Goal: Use online tool/utility

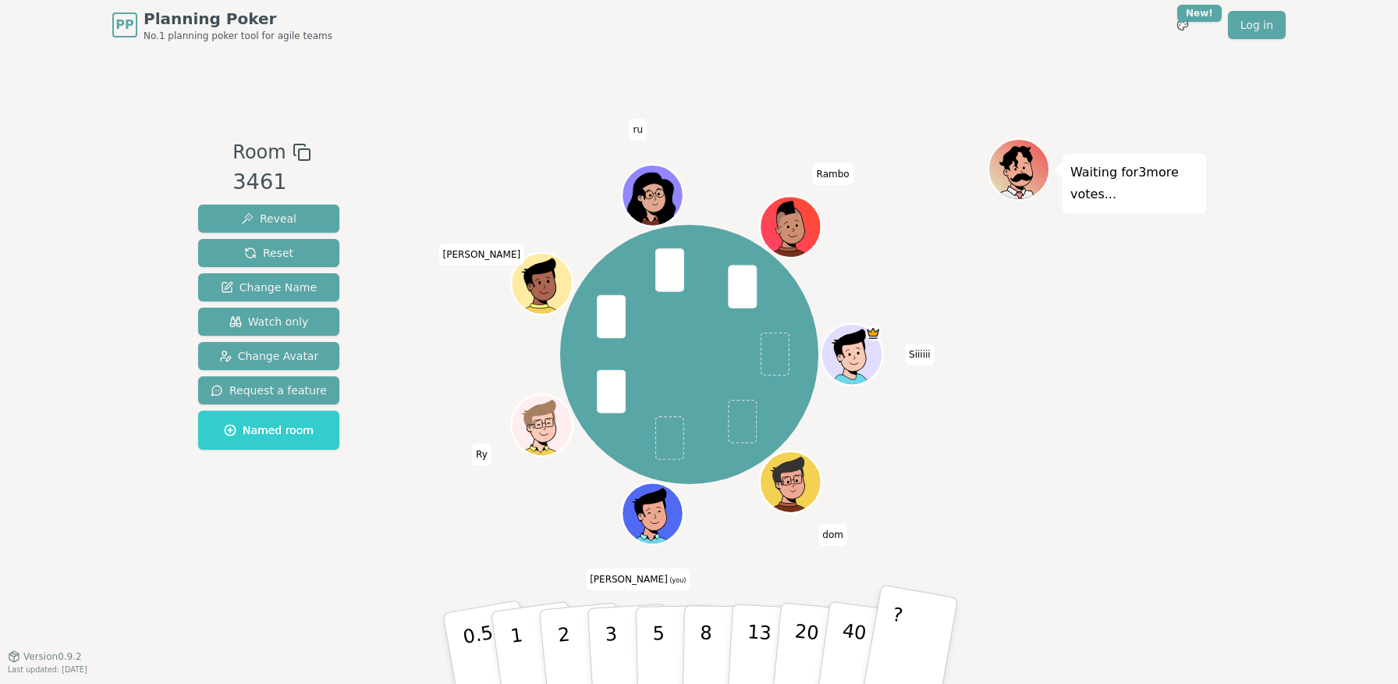
click at [909, 666] on button "?" at bounding box center [910, 648] width 98 height 129
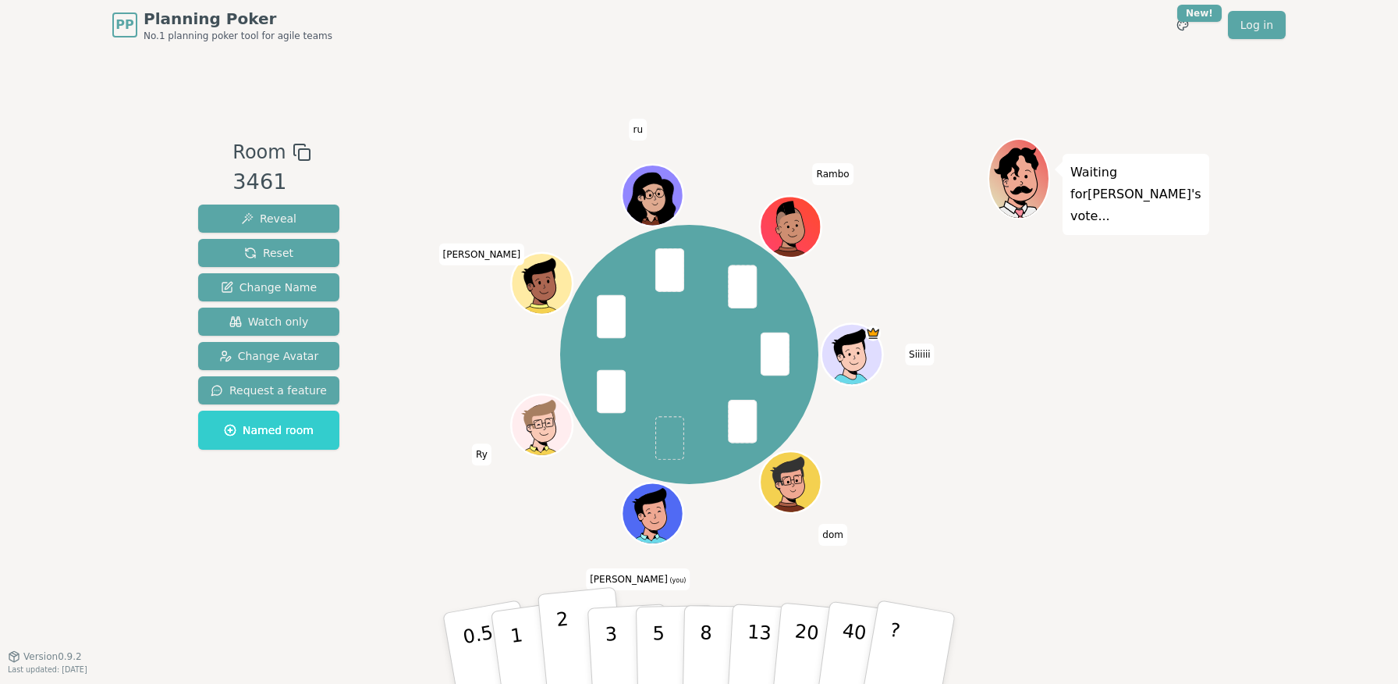
click at [570, 630] on button "2" at bounding box center [582, 649] width 89 height 124
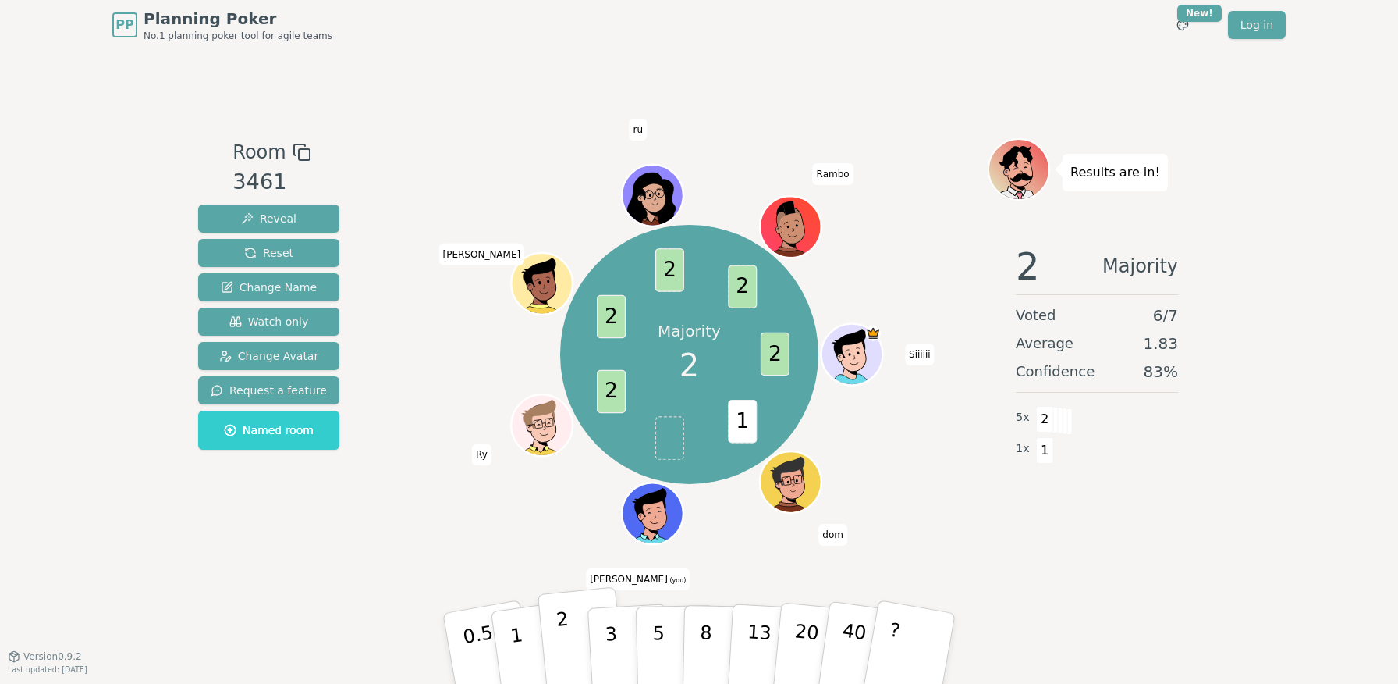
click at [556, 646] on button "2" at bounding box center [582, 649] width 89 height 124
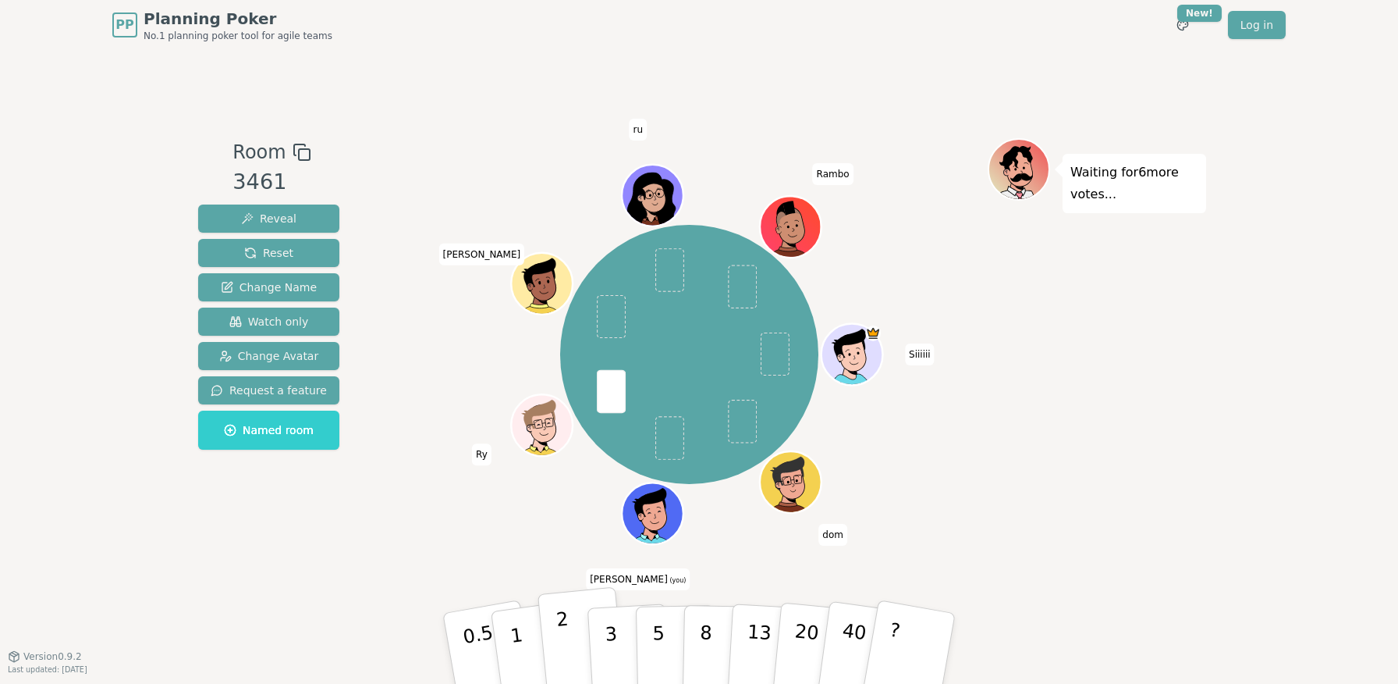
click at [573, 648] on button "2" at bounding box center [582, 649] width 89 height 124
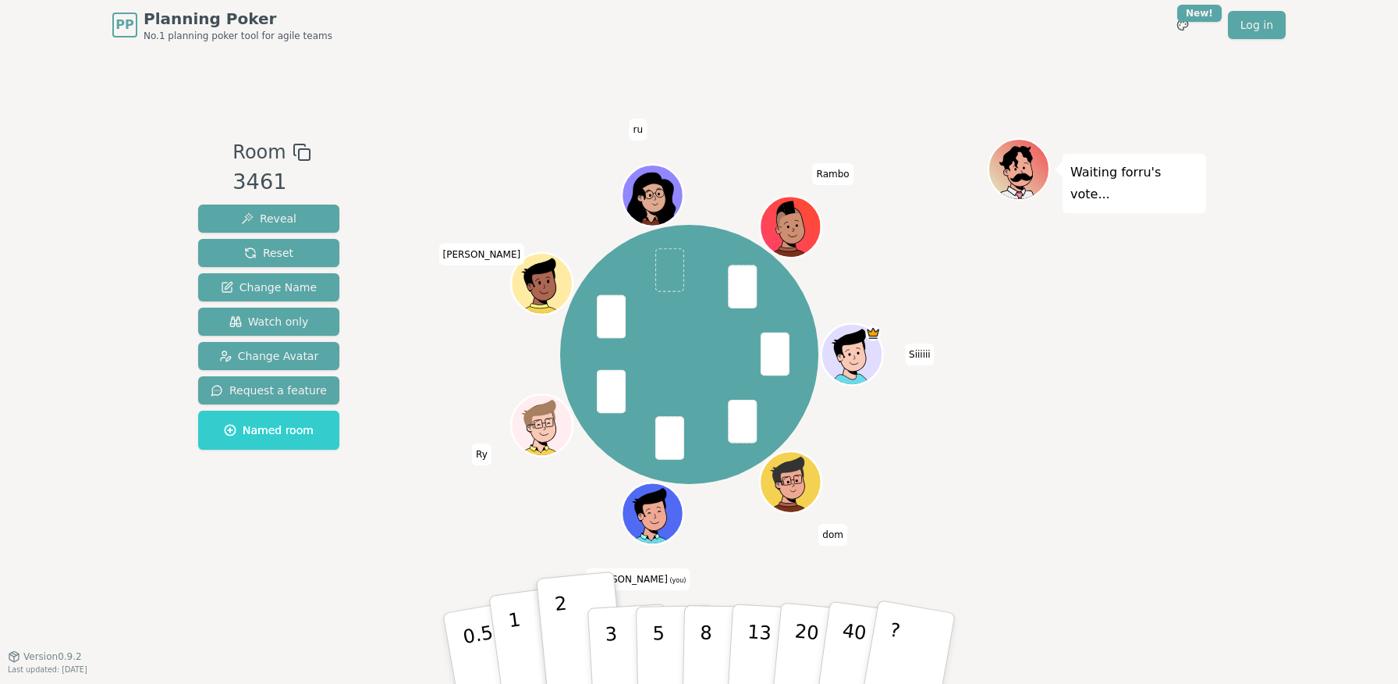
click at [524, 648] on button "1" at bounding box center [534, 648] width 93 height 126
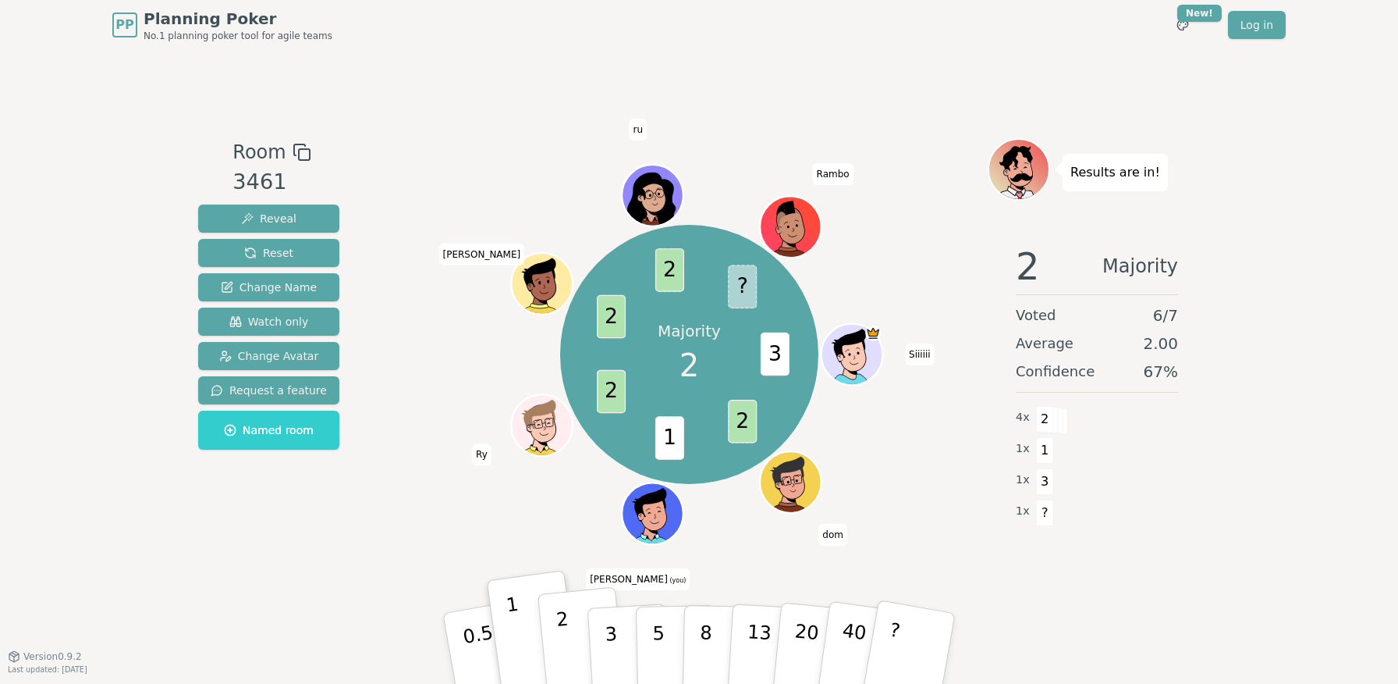
click at [568, 666] on p "2" at bounding box center [566, 650] width 20 height 85
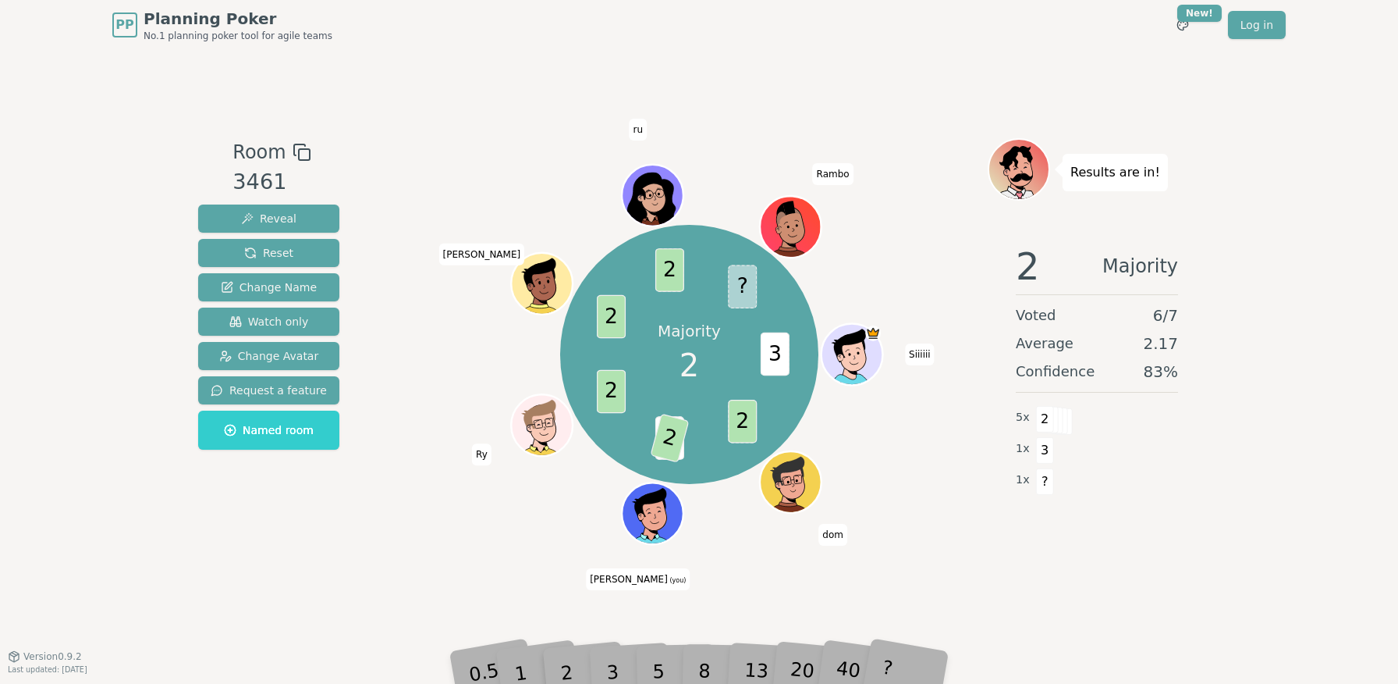
click at [568, 657] on div "2" at bounding box center [581, 648] width 51 height 59
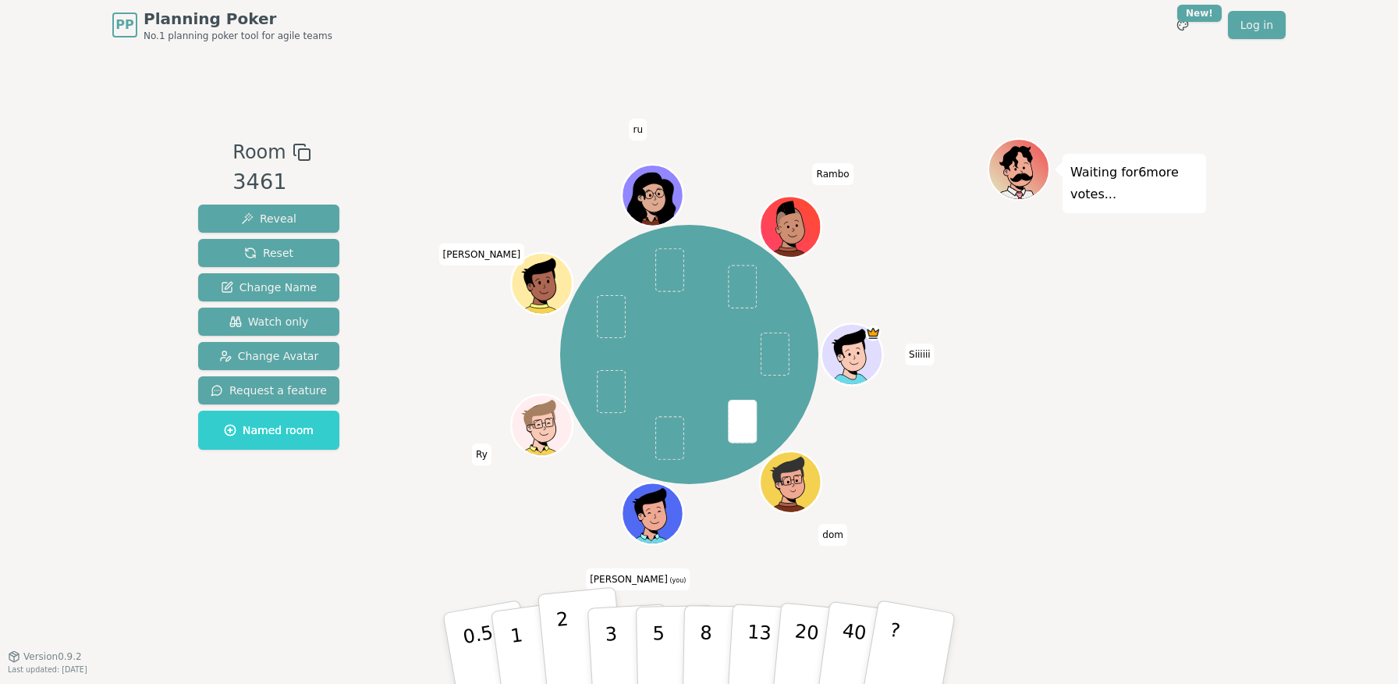
click at [563, 652] on p "2" at bounding box center [566, 650] width 20 height 85
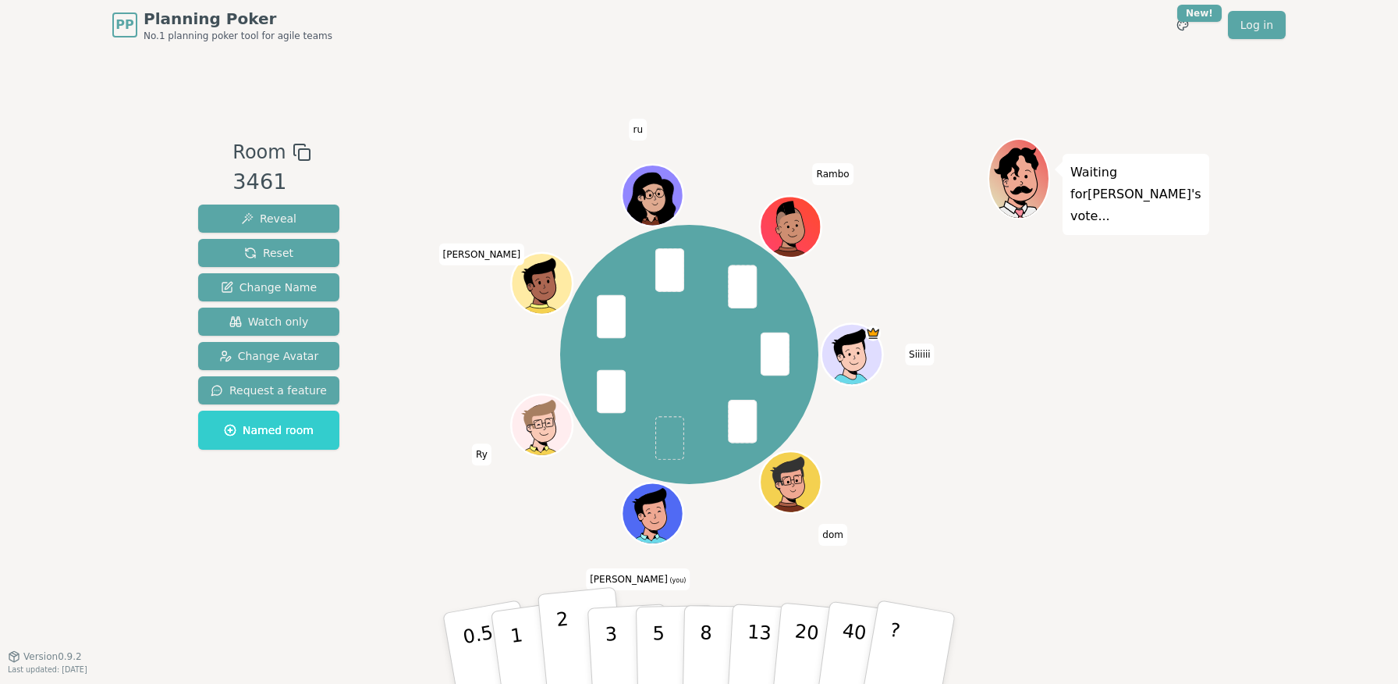
click at [564, 636] on p "2" at bounding box center [566, 650] width 20 height 85
click at [572, 652] on button "2" at bounding box center [582, 649] width 89 height 124
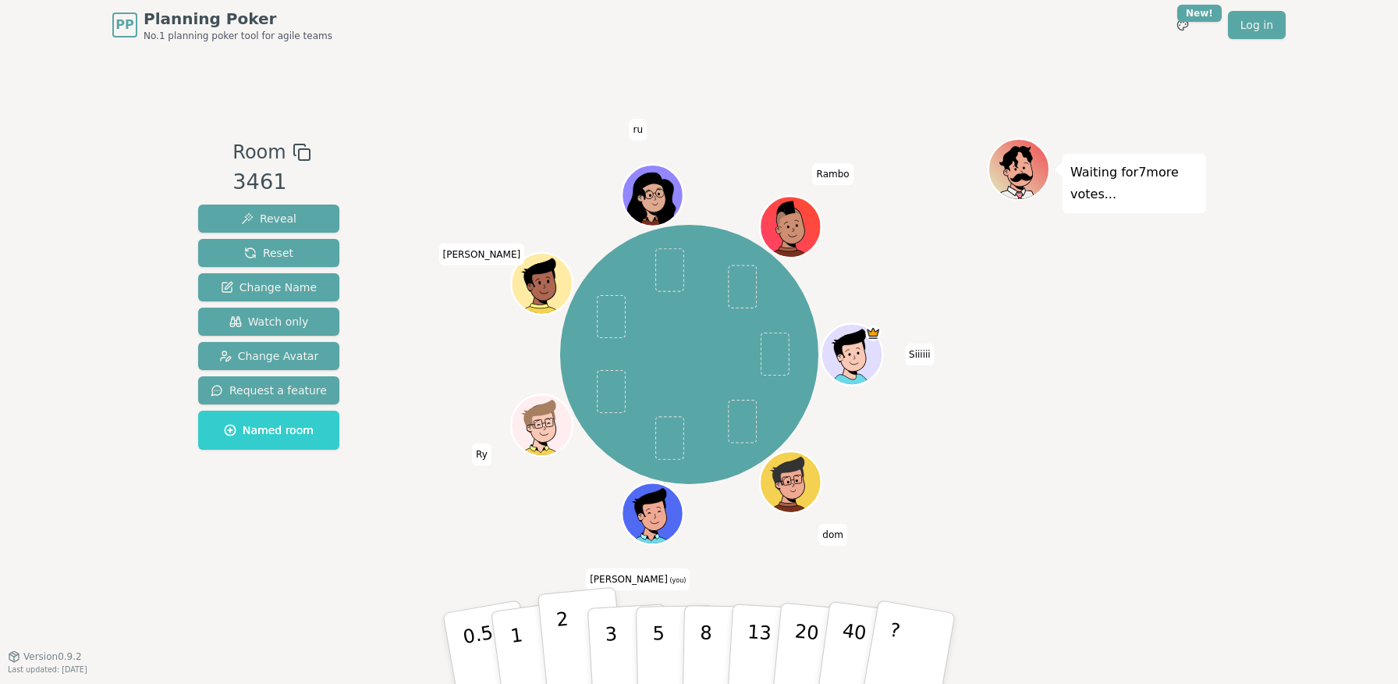
click at [565, 645] on p "2" at bounding box center [566, 650] width 20 height 85
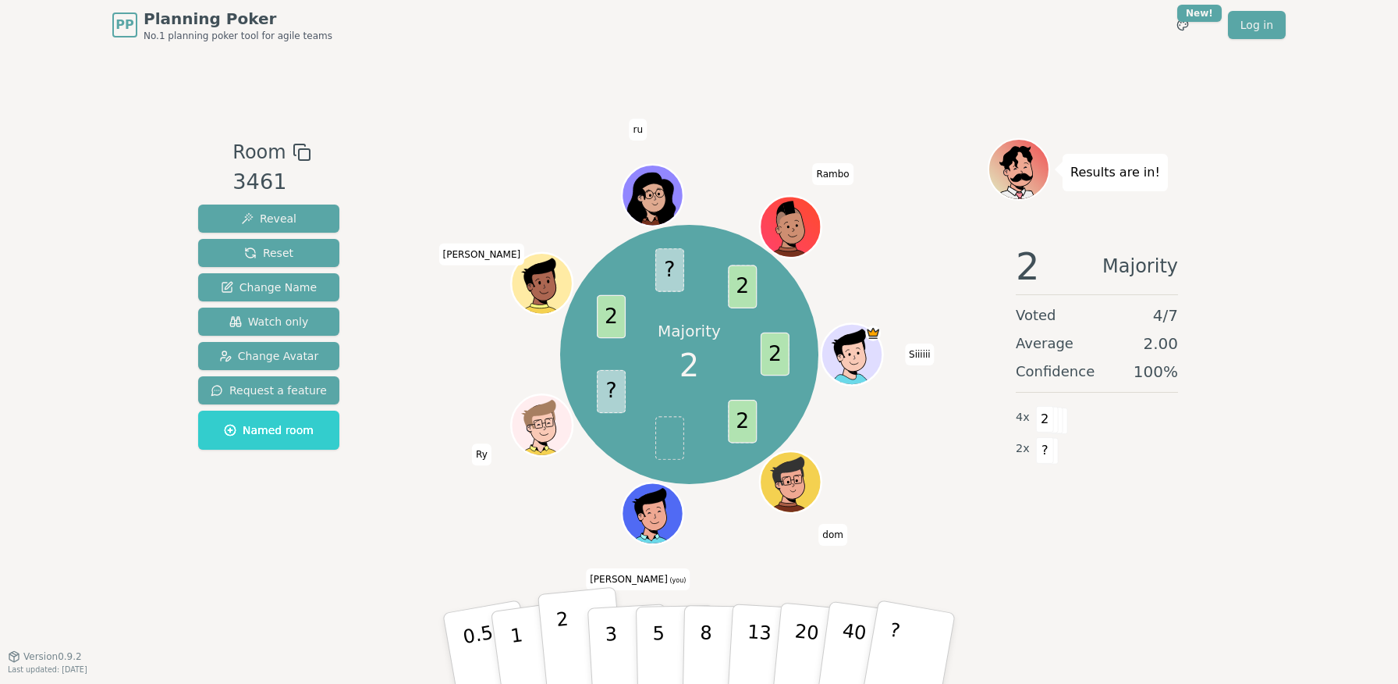
click at [562, 638] on p "2" at bounding box center [566, 650] width 20 height 85
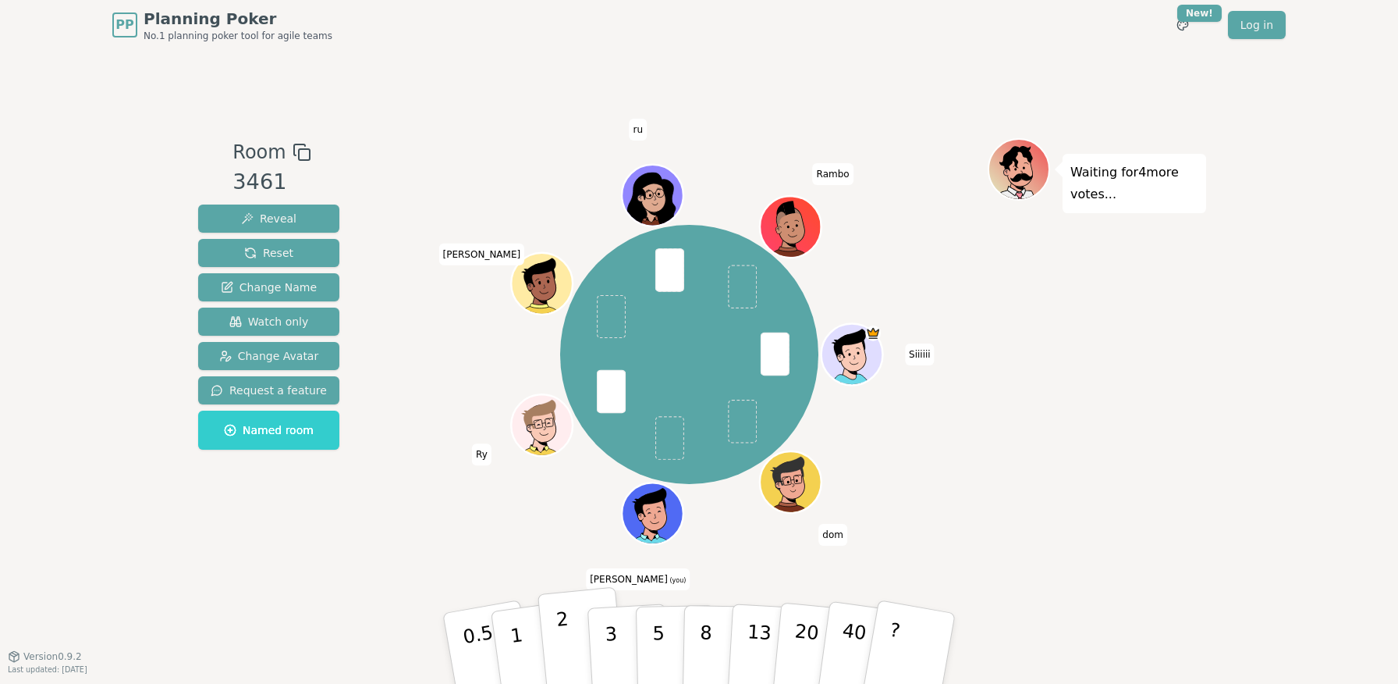
click at [581, 639] on button "2" at bounding box center [582, 649] width 89 height 124
